Goal: Information Seeking & Learning: Learn about a topic

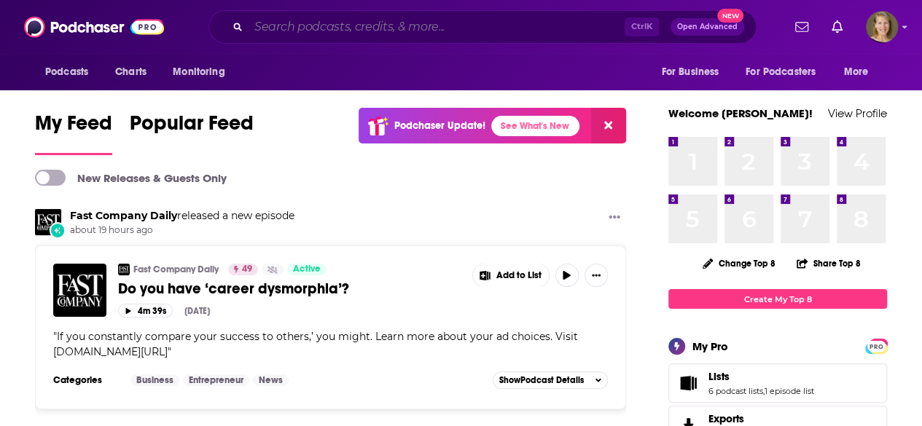
click at [271, 28] on input "Search podcasts, credits, & more..." at bounding box center [437, 26] width 376 height 23
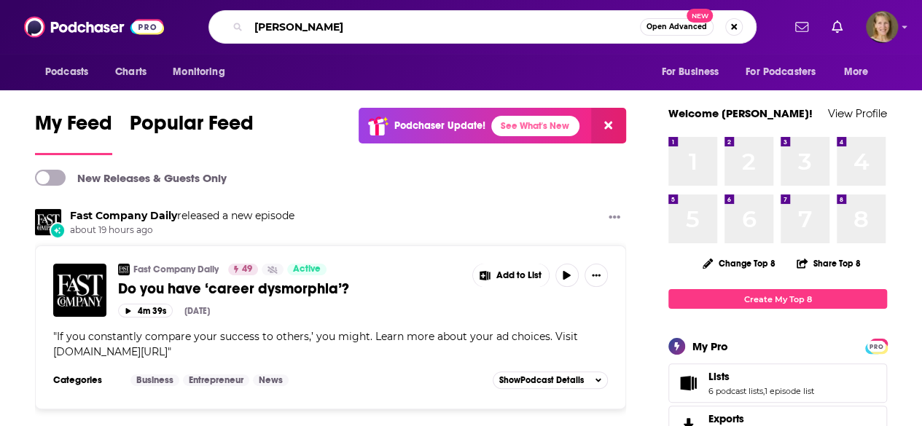
type input "sadie robertson huff"
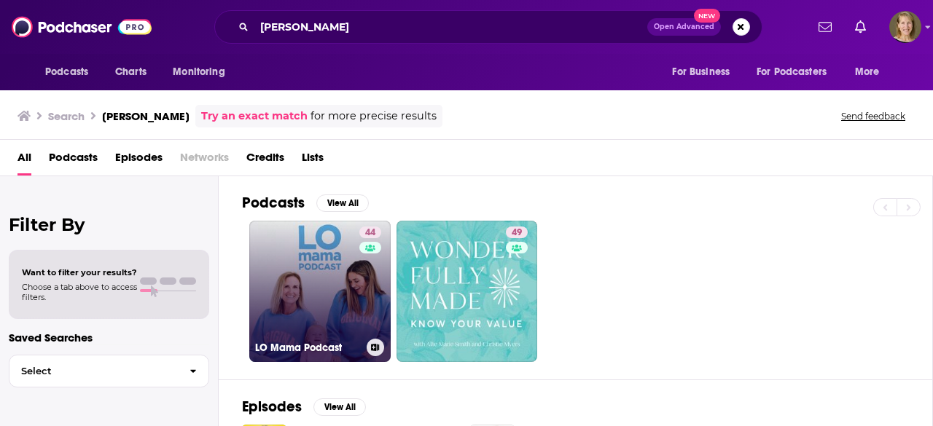
click at [308, 265] on link "44 LO Mama Podcast" at bounding box center [319, 291] width 141 height 141
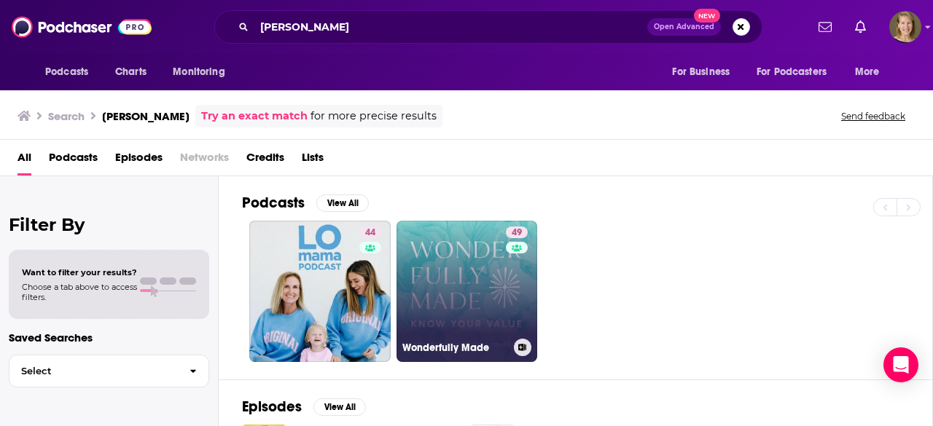
click at [456, 287] on link "49 Wonderfully Made" at bounding box center [467, 291] width 141 height 141
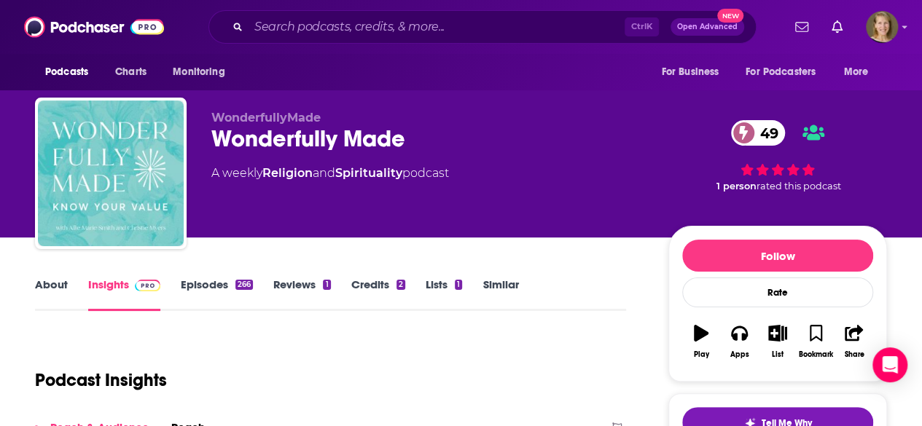
click at [61, 288] on link "About" at bounding box center [51, 295] width 33 height 34
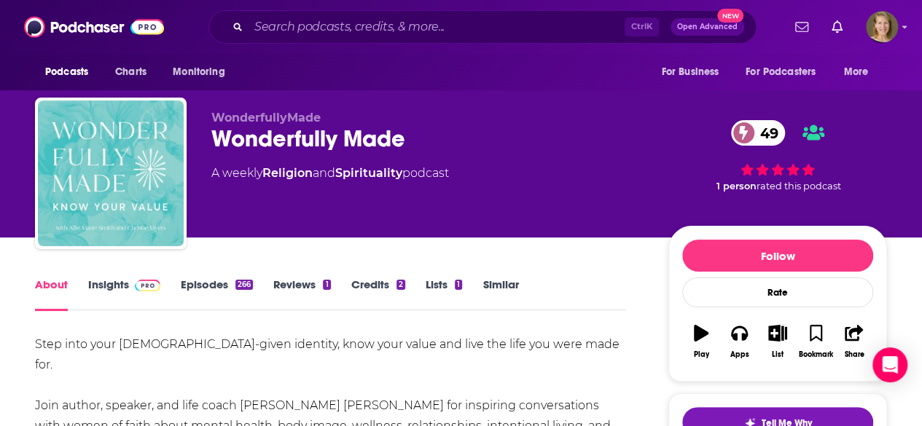
click at [106, 286] on link "Insights" at bounding box center [124, 295] width 72 height 34
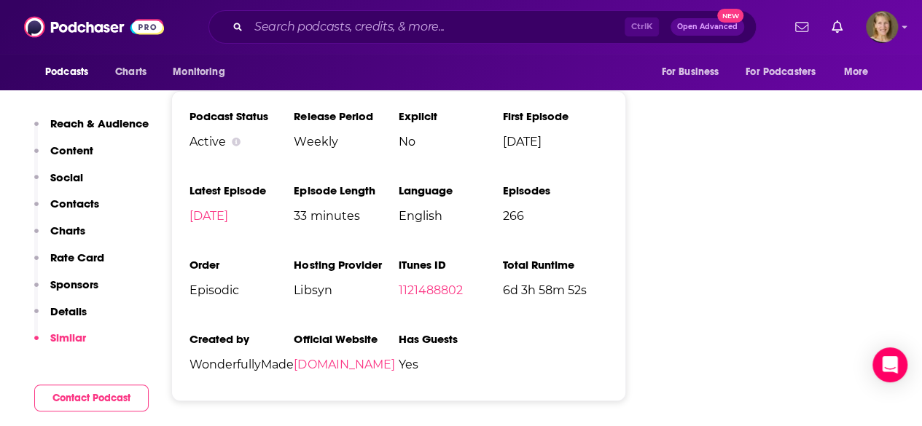
scroll to position [2160, 0]
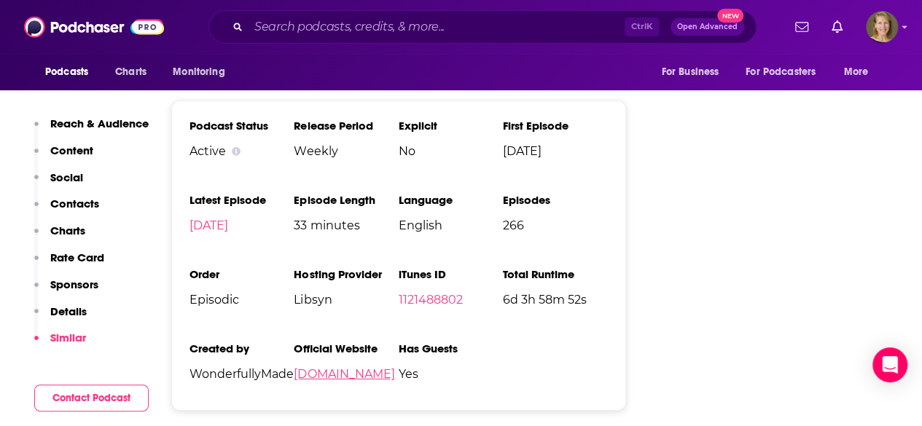
click at [363, 367] on link "wonderfullymade.org" at bounding box center [344, 374] width 101 height 14
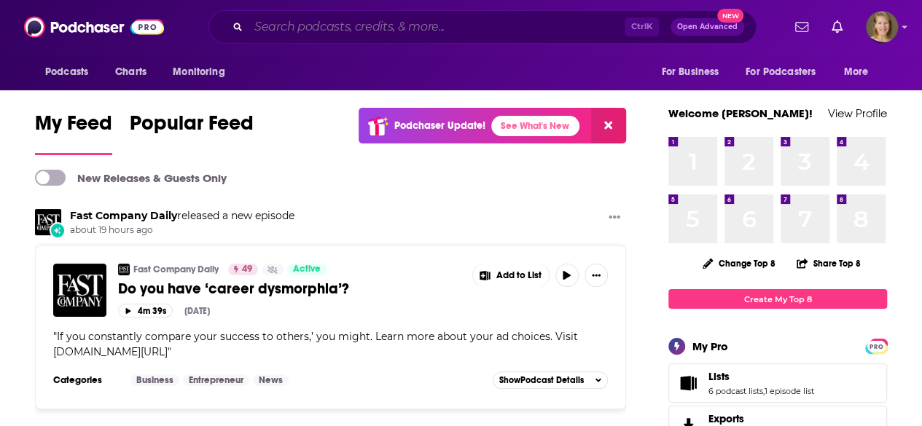
click at [307, 28] on input "Search podcasts, credits, & more..." at bounding box center [437, 26] width 376 height 23
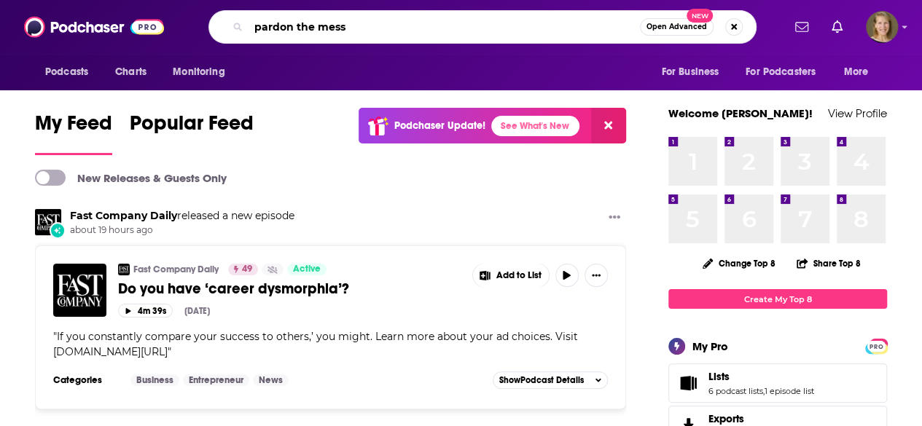
type input "pardon the mess"
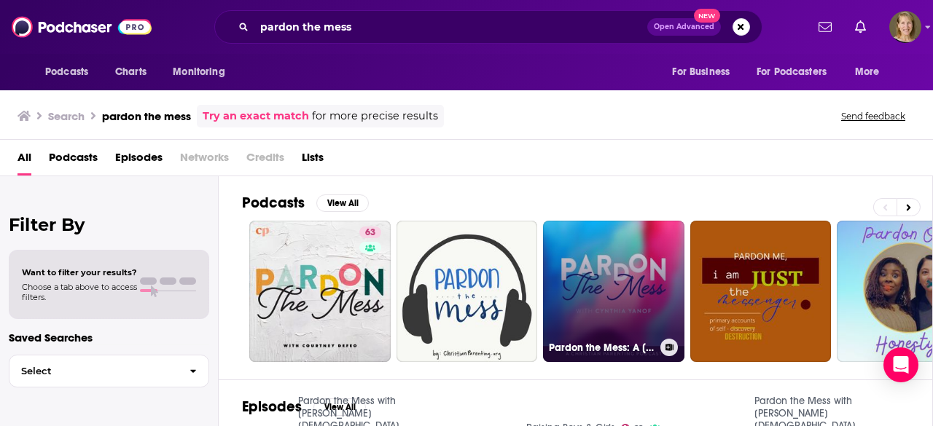
click at [601, 289] on link "Pardon the Mess: A Christian Parenting Podcast" at bounding box center [613, 291] width 141 height 141
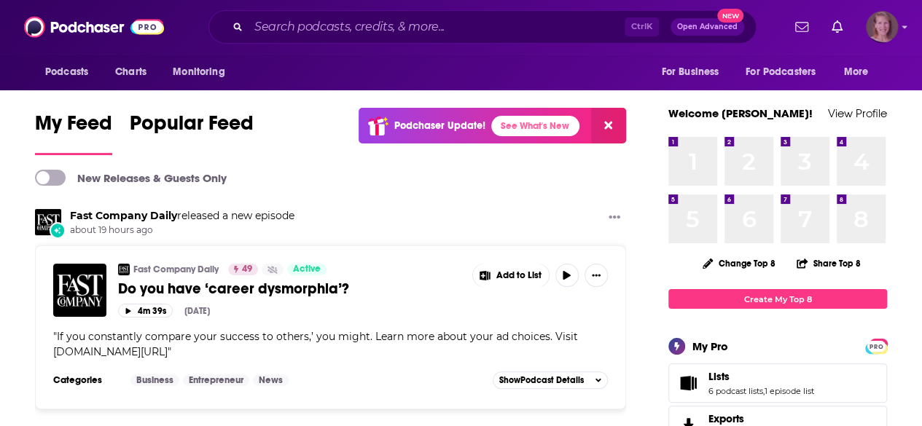
click at [898, 26] on img "Logged in as tvdockum" at bounding box center [882, 27] width 32 height 32
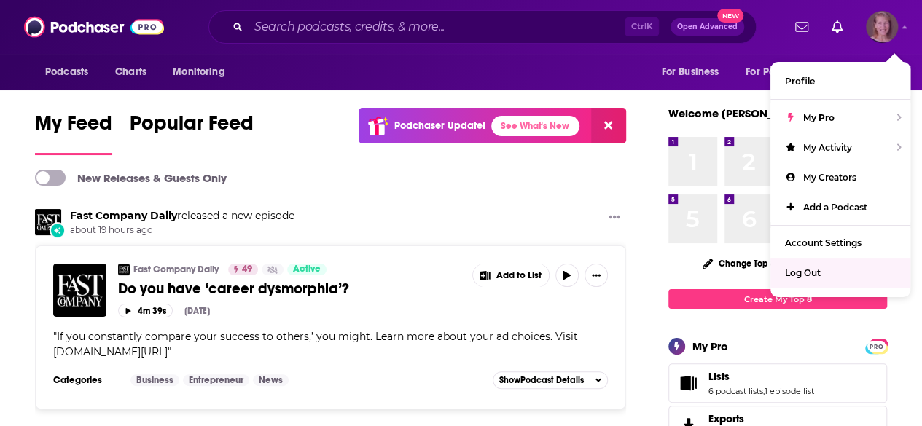
click at [815, 270] on span "Log Out" at bounding box center [803, 273] width 36 height 11
